Goal: Find specific page/section: Find specific page/section

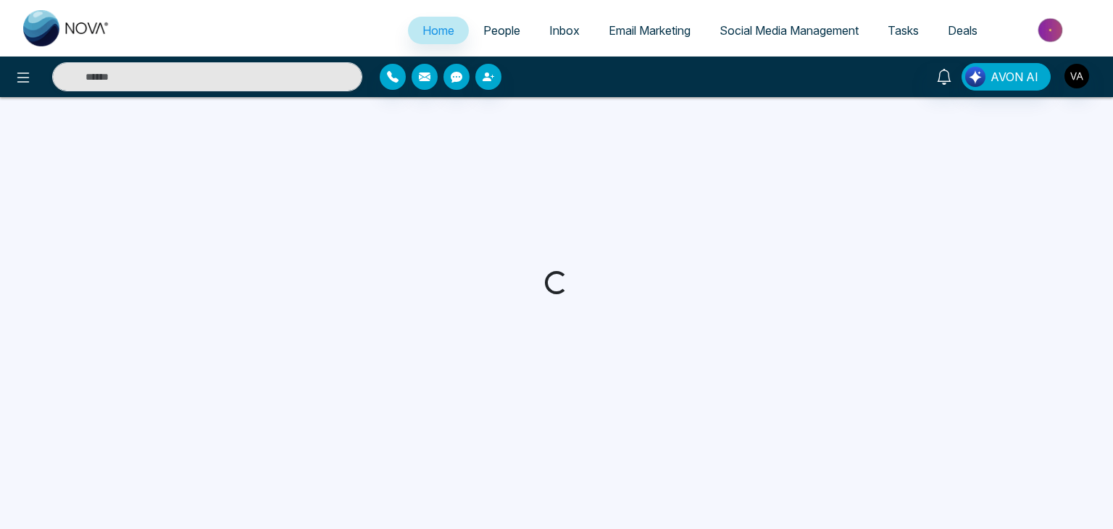
select select "*"
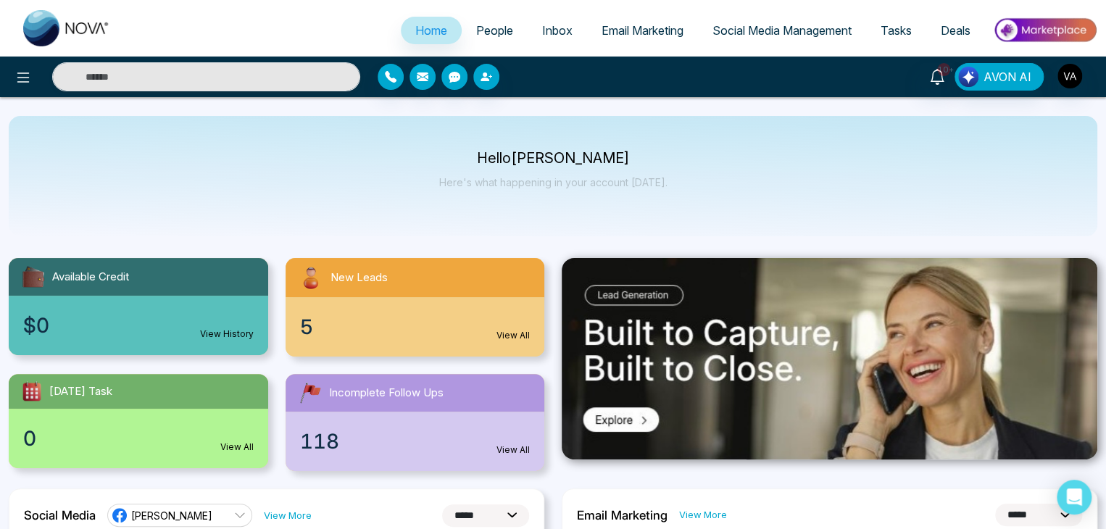
click at [485, 30] on span "People" at bounding box center [494, 30] width 37 height 14
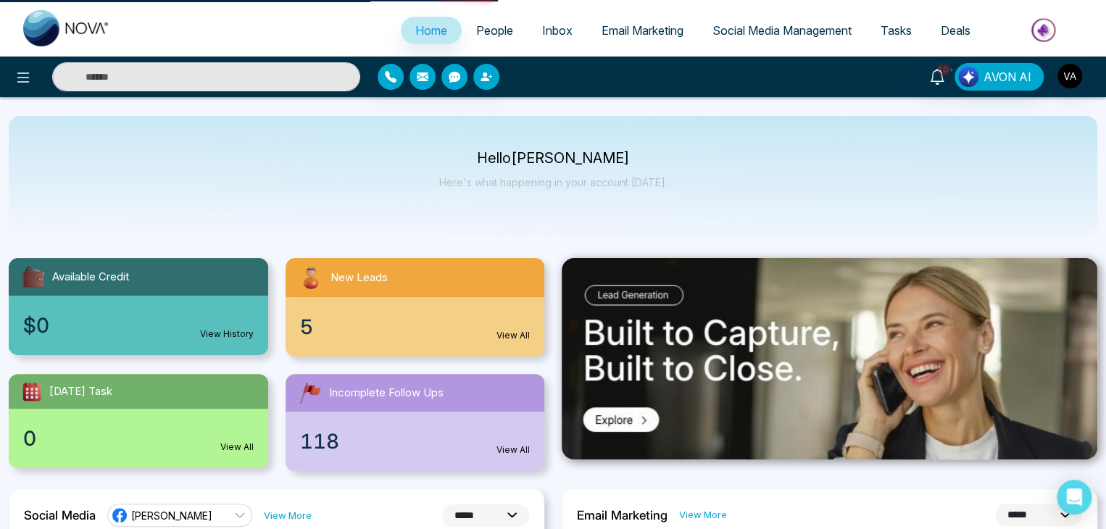
click at [495, 33] on span "People" at bounding box center [494, 30] width 37 height 14
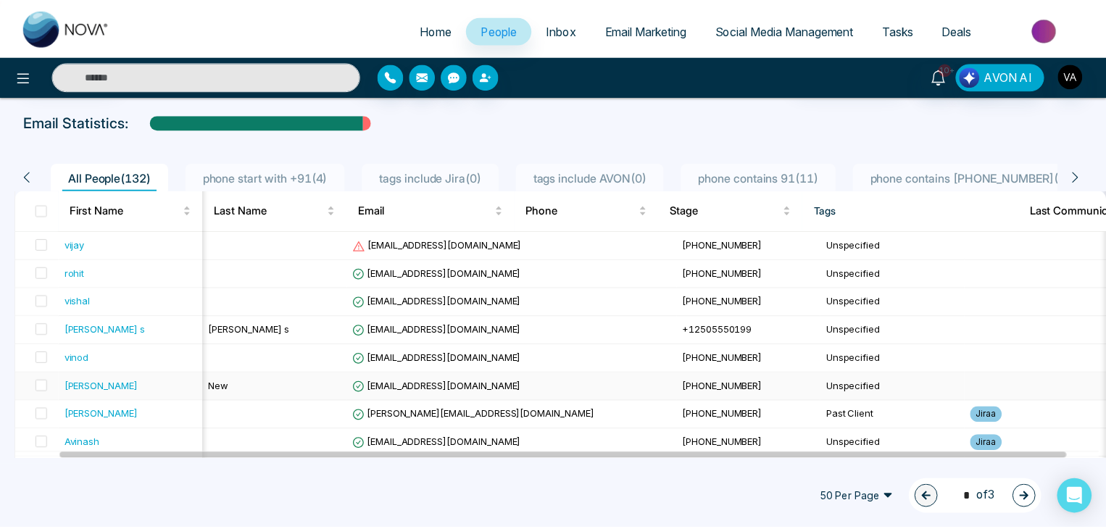
scroll to position [0, 83]
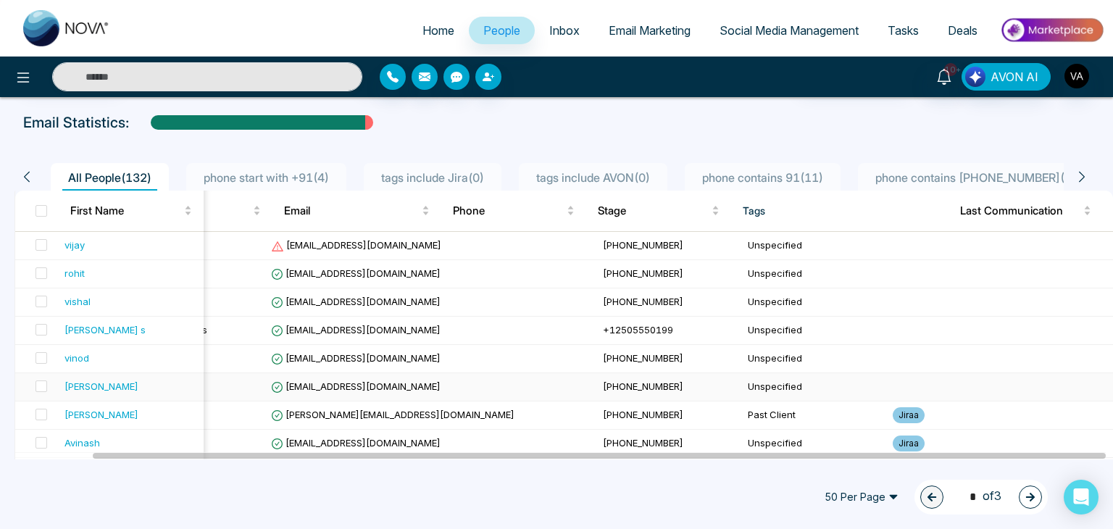
click at [603, 381] on span "[PHONE_NUMBER]" at bounding box center [643, 386] width 80 height 12
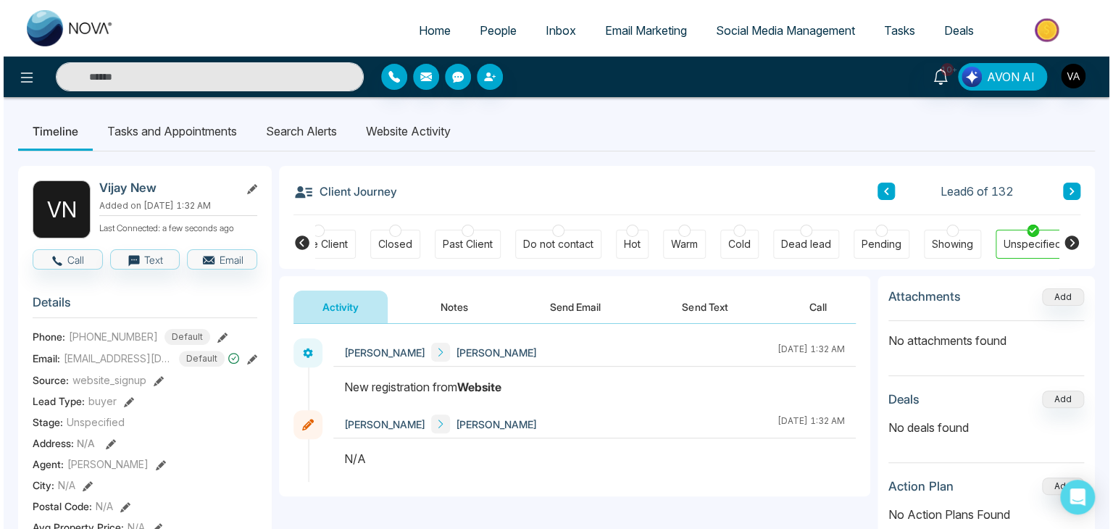
scroll to position [0, 346]
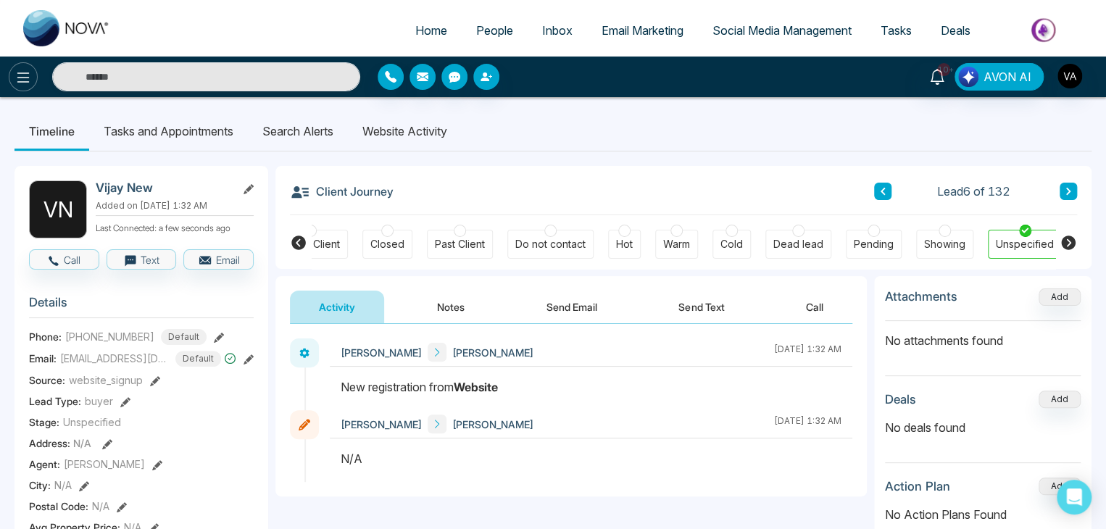
click at [22, 70] on icon at bounding box center [22, 77] width 17 height 17
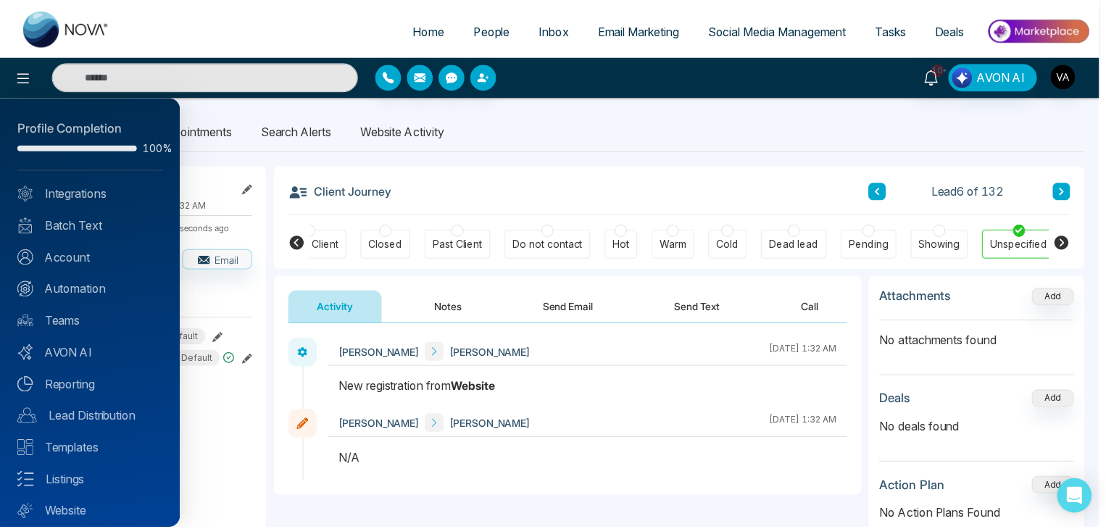
scroll to position [41, 0]
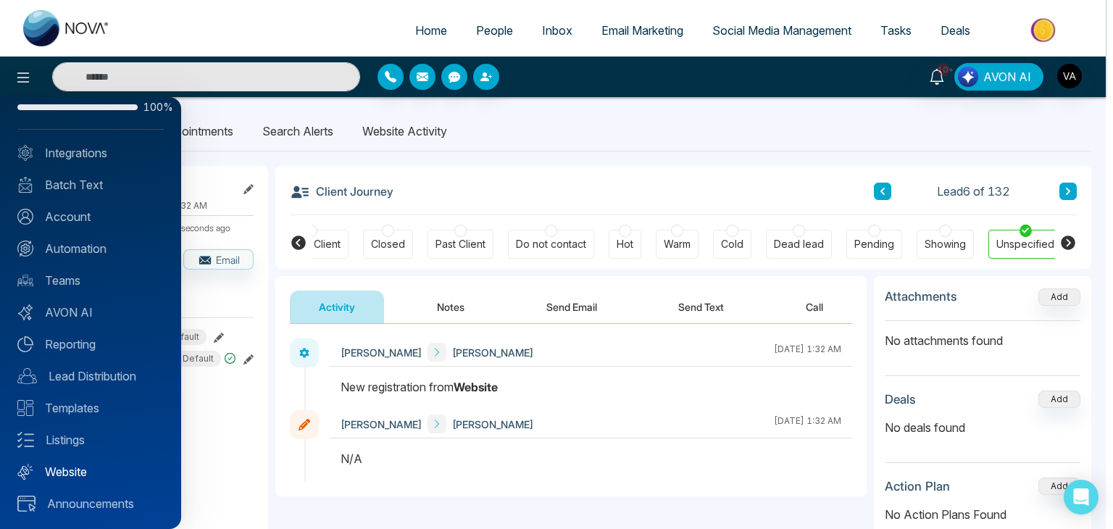
click at [62, 472] on link "Website" at bounding box center [90, 471] width 146 height 17
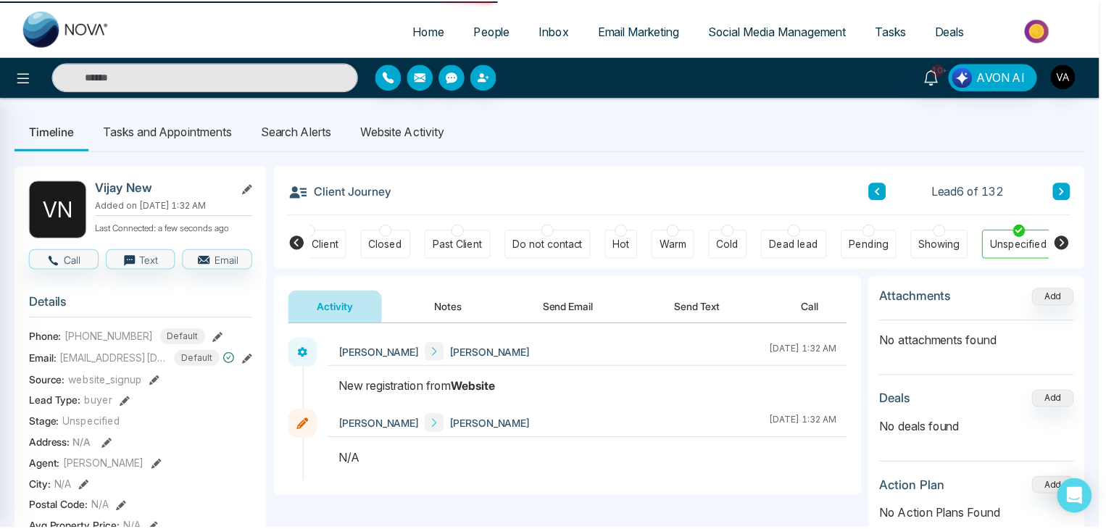
scroll to position [0, 338]
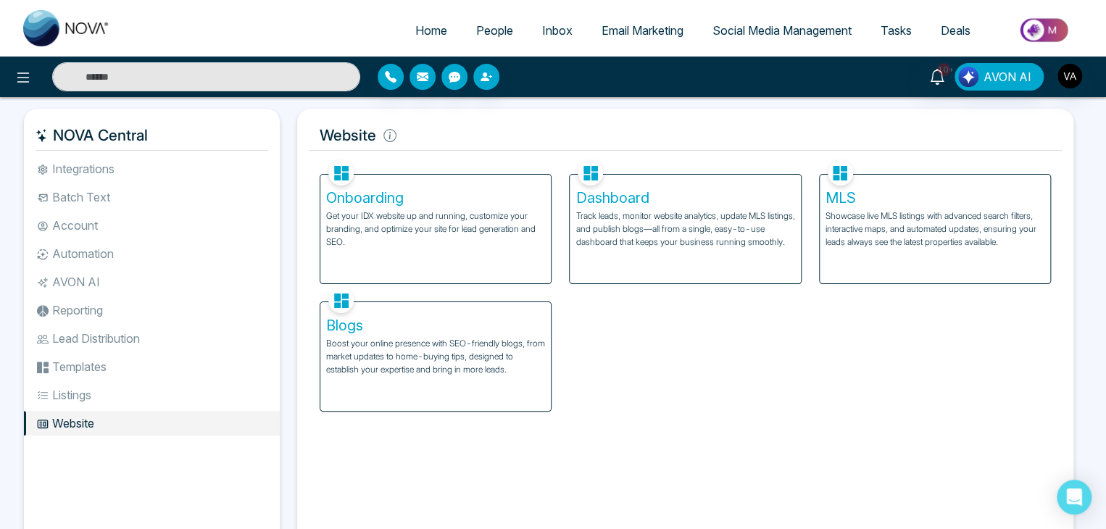
click at [492, 33] on span "People" at bounding box center [494, 30] width 37 height 14
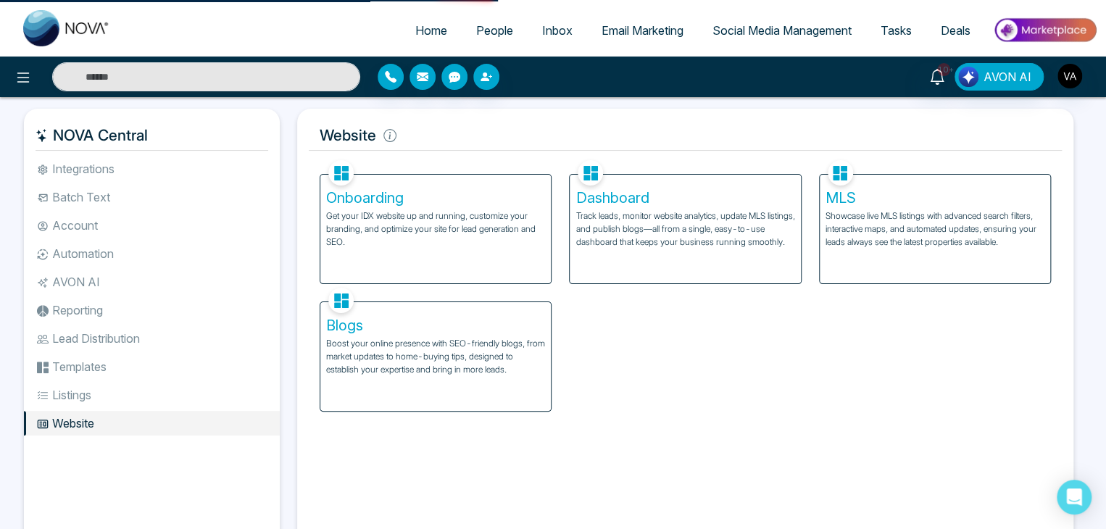
click at [490, 22] on link "People" at bounding box center [495, 31] width 66 height 28
